Goal: Find specific page/section: Find specific page/section

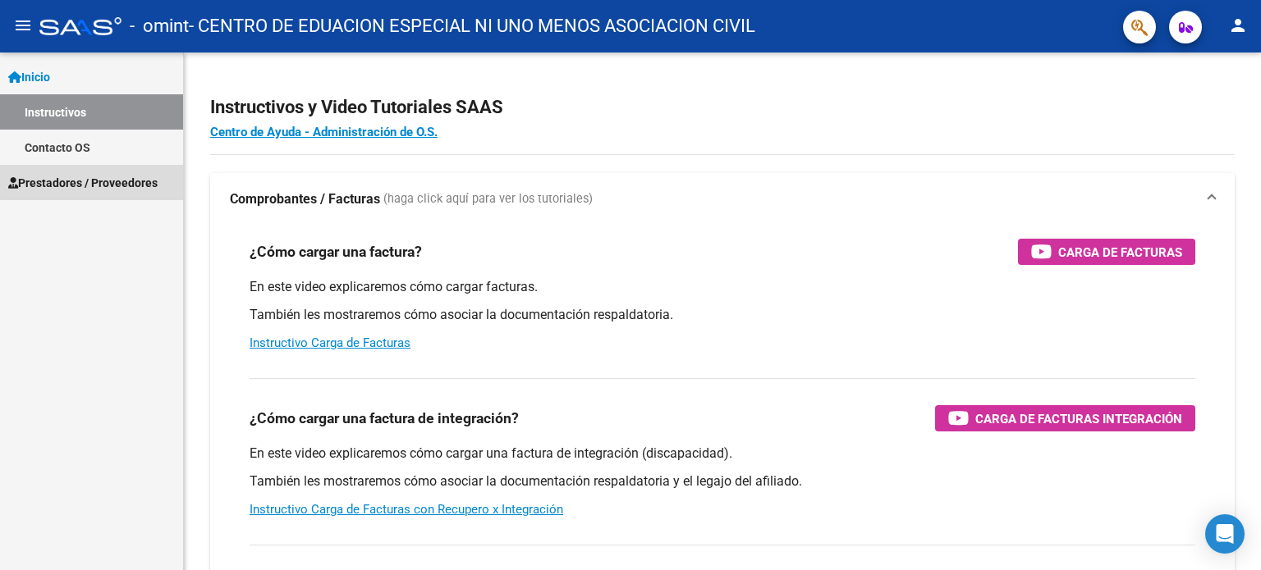
click at [117, 172] on link "Prestadores / Proveedores" at bounding box center [91, 182] width 183 height 35
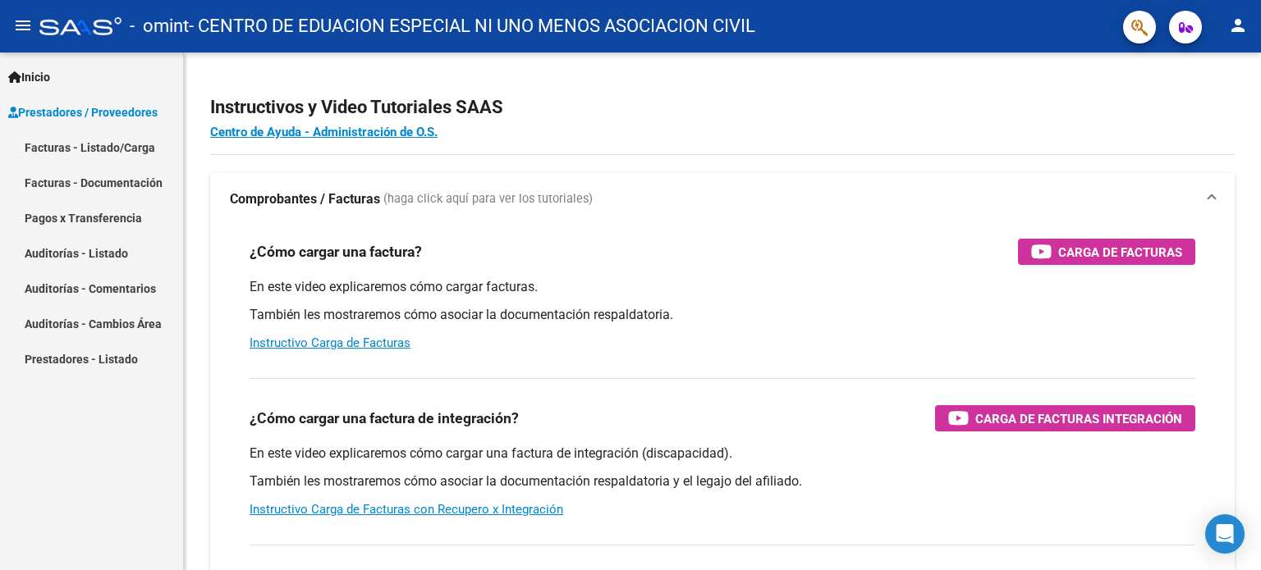
click at [120, 200] on link "Pagos x Transferencia" at bounding box center [91, 217] width 183 height 35
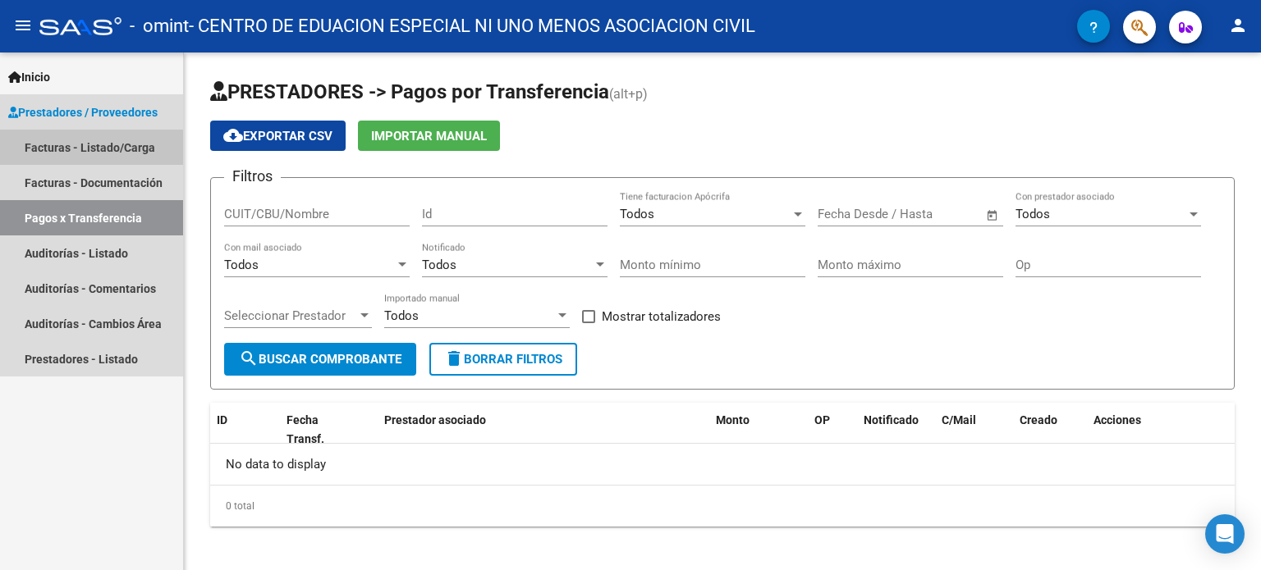
click at [129, 140] on link "Facturas - Listado/Carga" at bounding box center [91, 147] width 183 height 35
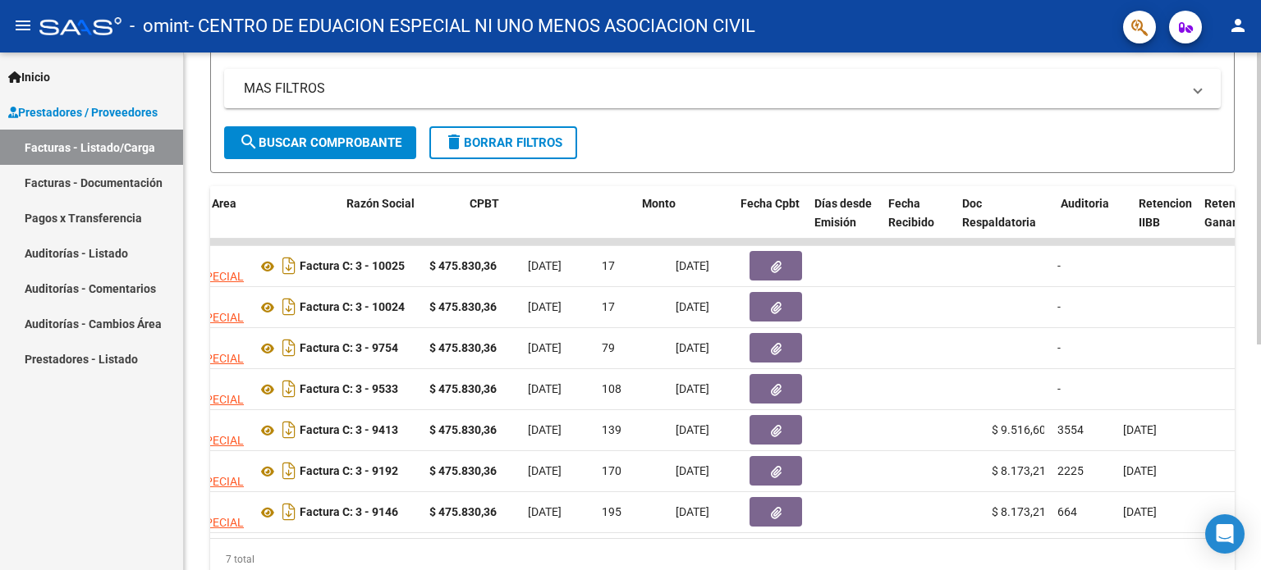
scroll to position [0, 624]
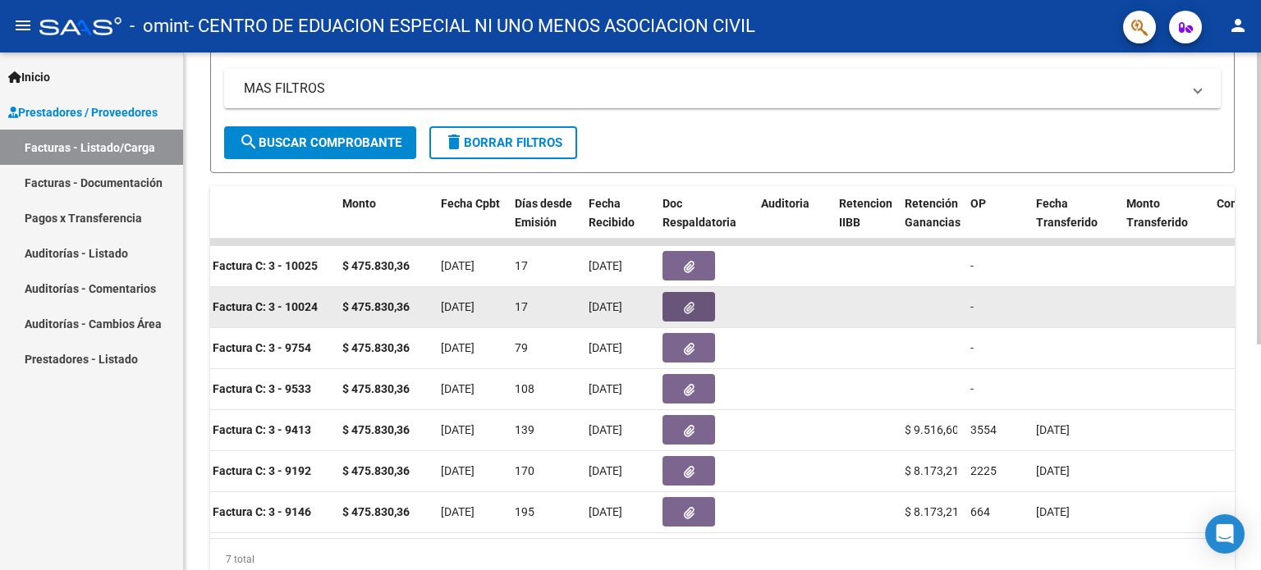
click at [670, 308] on button "button" at bounding box center [688, 307] width 53 height 30
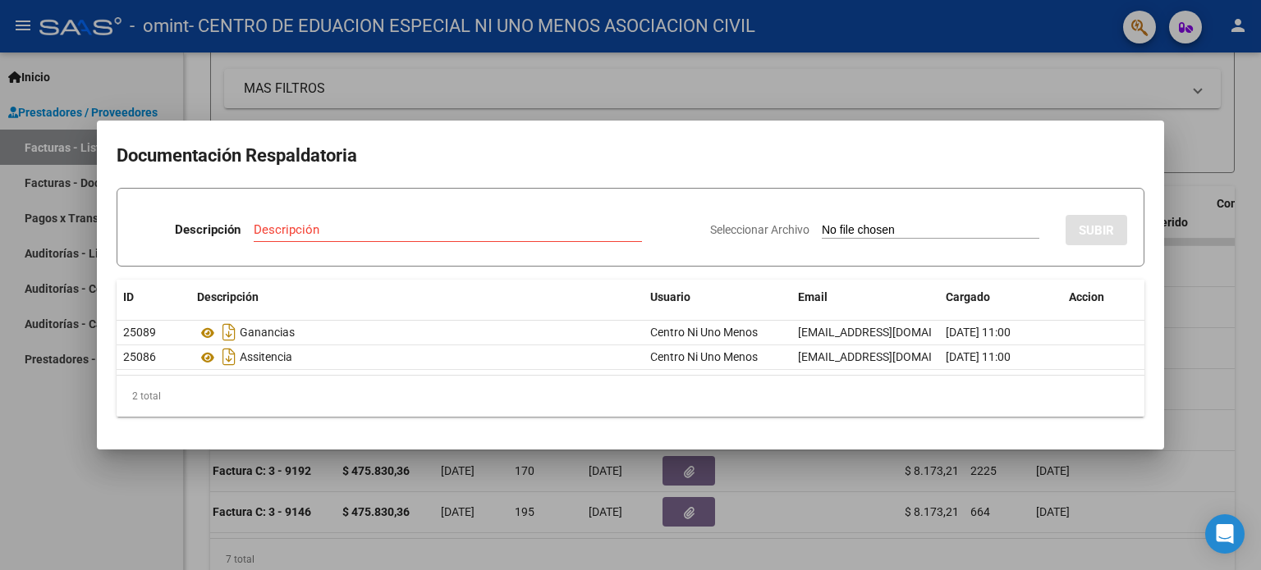
click at [1068, 103] on div at bounding box center [630, 285] width 1261 height 570
